Goal: Task Accomplishment & Management: Complete application form

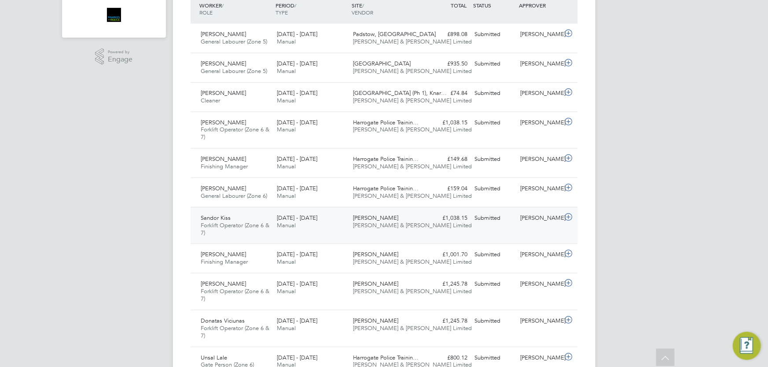
click at [499, 229] on div "Sandor Kiss Forklift Operator (Zone 6 & 7) [DATE] - [DATE] [DATE] - [DATE] Manu…" at bounding box center [384, 225] width 387 height 37
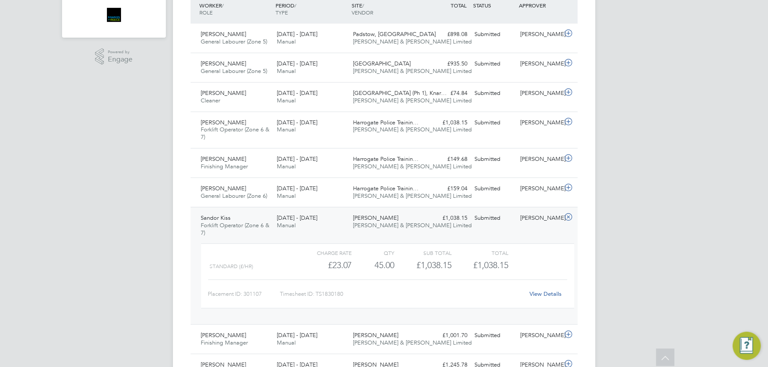
click at [554, 293] on link "View Details" at bounding box center [545, 293] width 32 height 7
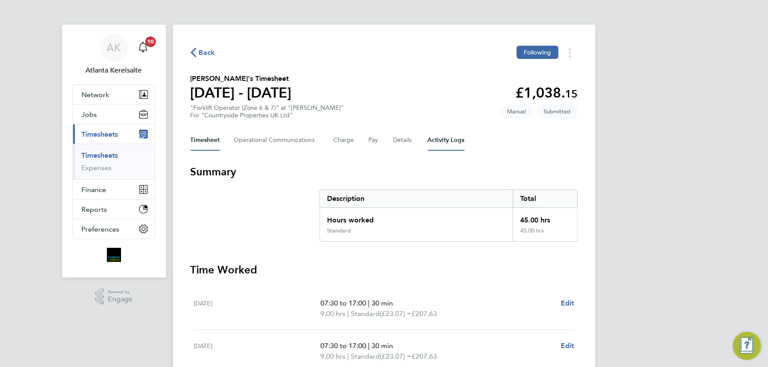
click at [457, 132] on Logs-tab "Activity Logs" at bounding box center [446, 140] width 37 height 21
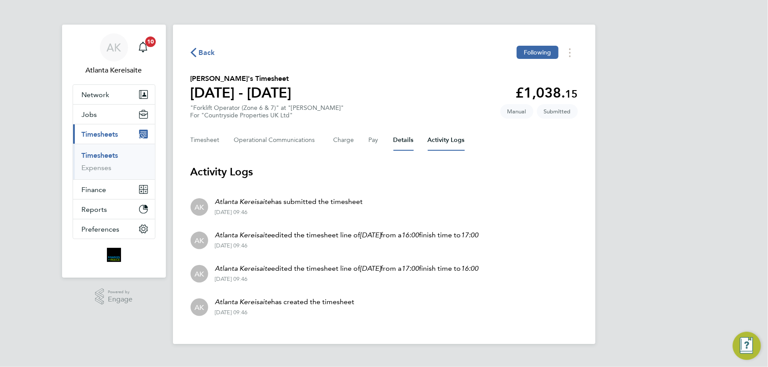
drag, startPoint x: 399, startPoint y: 142, endPoint x: 383, endPoint y: 144, distance: 16.1
click at [397, 142] on button "Details" at bounding box center [403, 140] width 20 height 21
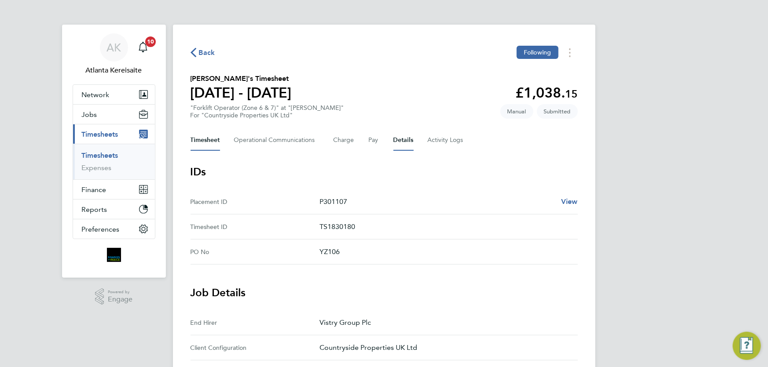
click at [204, 139] on button "Timesheet" at bounding box center [205, 140] width 29 height 21
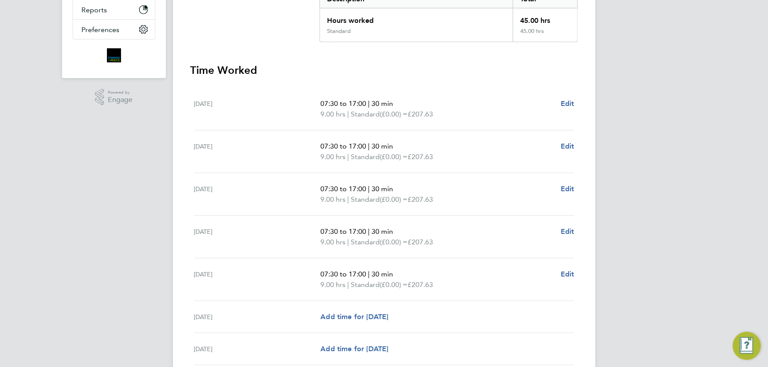
scroll to position [240, 0]
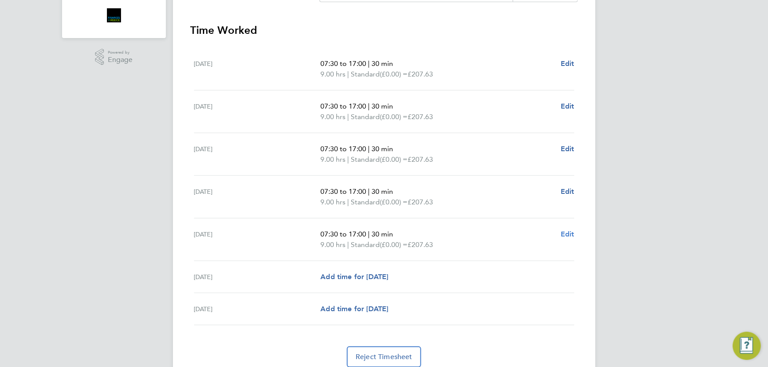
click at [562, 233] on span "Edit" at bounding box center [568, 234] width 14 height 8
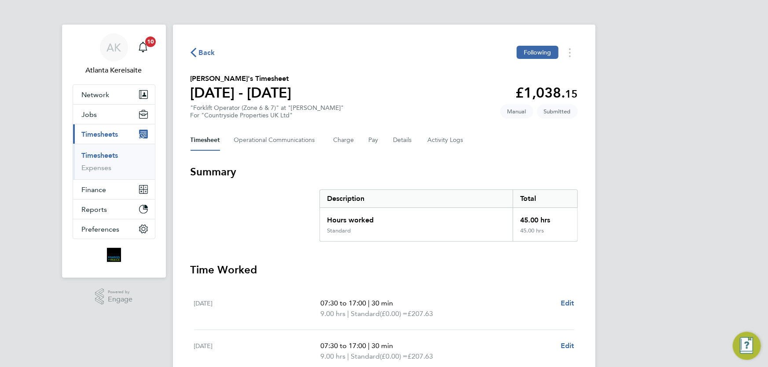
select select "30"
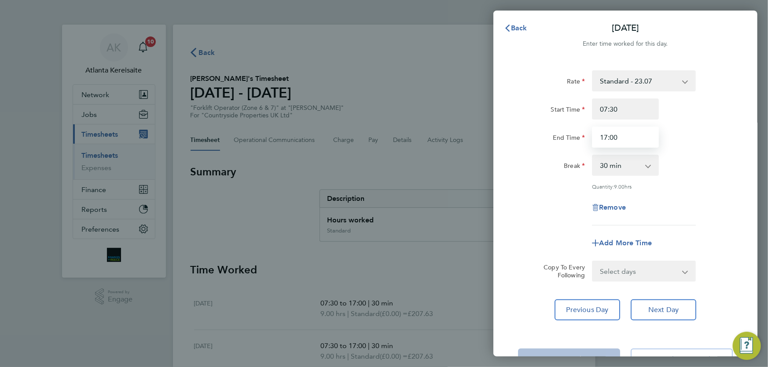
click at [608, 135] on input "17:00" at bounding box center [625, 137] width 67 height 21
type input "16:00"
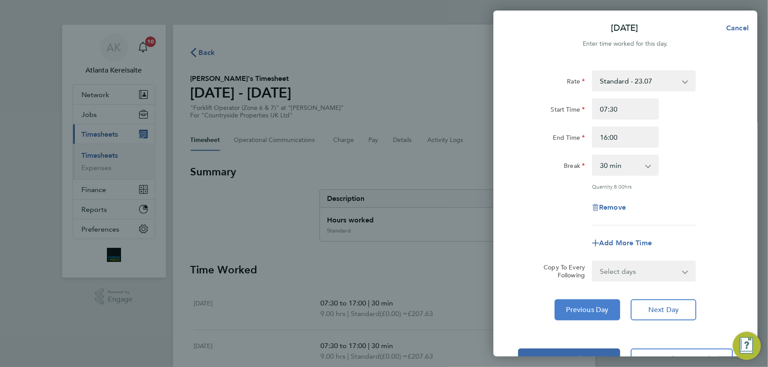
click at [597, 308] on span "Previous Day" at bounding box center [587, 310] width 42 height 9
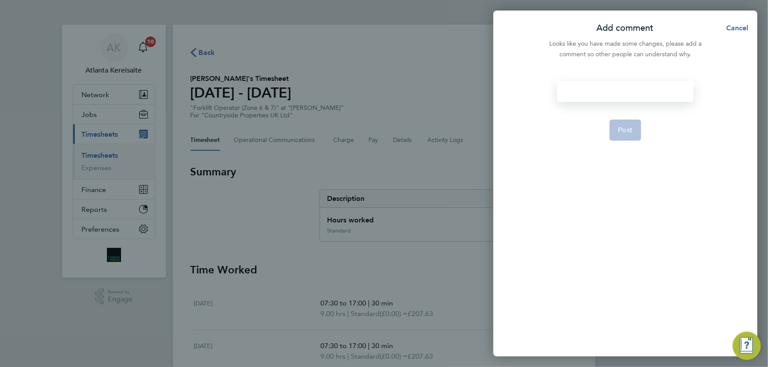
click at [603, 83] on div at bounding box center [625, 91] width 136 height 21
click at [602, 91] on div at bounding box center [625, 91] width 136 height 21
click at [624, 121] on button "Post" at bounding box center [625, 130] width 32 height 21
select select "30"
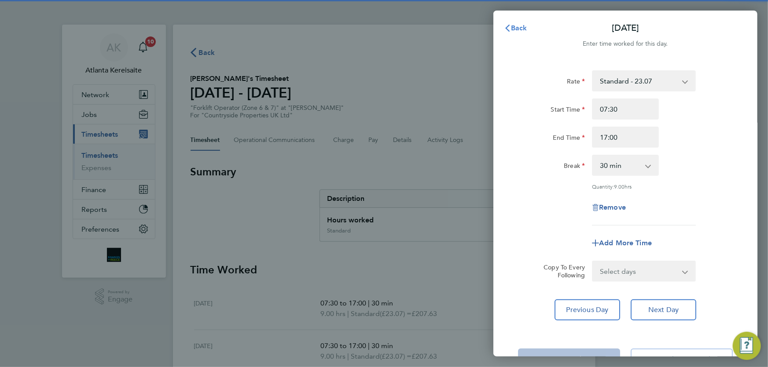
click at [514, 25] on span "Back" at bounding box center [519, 28] width 16 height 8
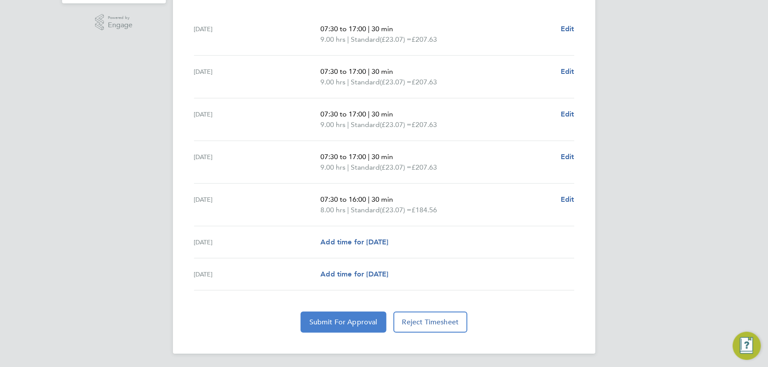
click at [330, 323] on span "Submit For Approval" at bounding box center [343, 322] width 68 height 9
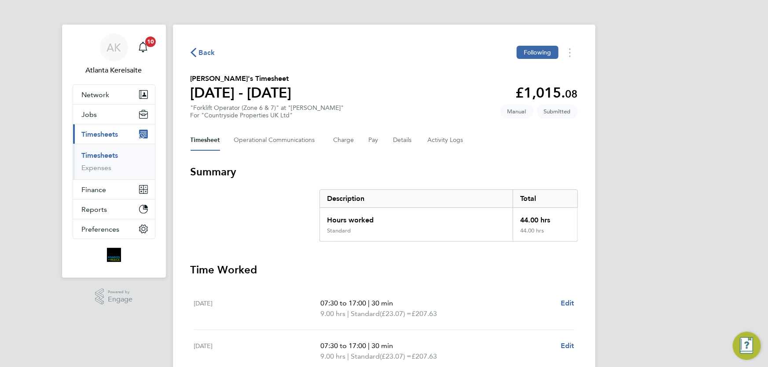
click at [205, 51] on span "Back" at bounding box center [207, 53] width 16 height 11
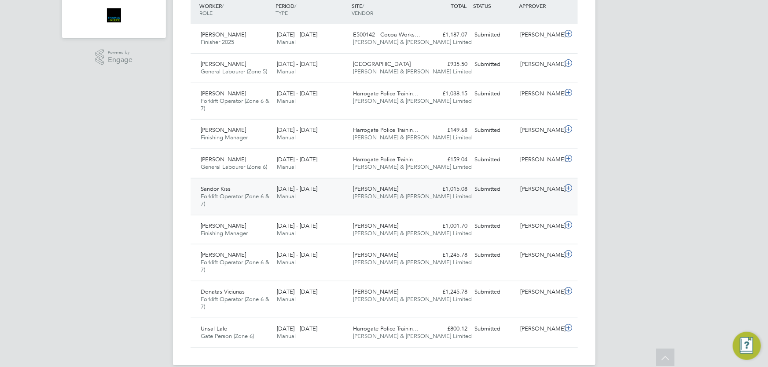
click at [314, 198] on div "22 - 28 Sep 2025 Manual" at bounding box center [311, 193] width 76 height 22
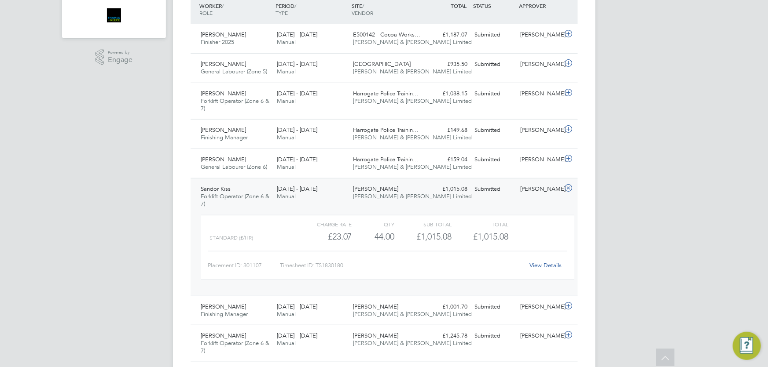
click at [495, 182] on div "Submitted" at bounding box center [494, 189] width 46 height 15
